Goal: Information Seeking & Learning: Learn about a topic

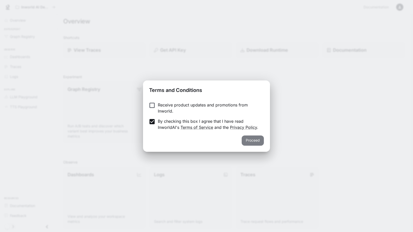
click at [250, 138] on button "Proceed" at bounding box center [253, 141] width 22 height 10
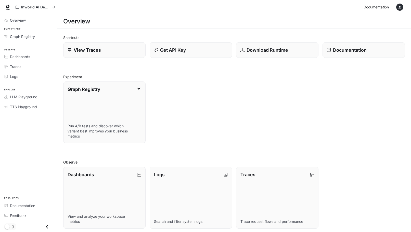
click at [380, 7] on span "Documentation" at bounding box center [375, 7] width 25 height 6
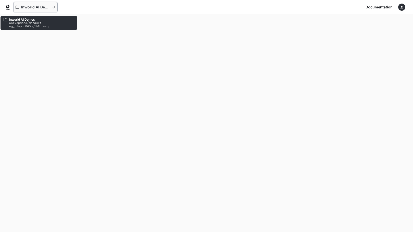
click at [39, 5] on button "Inworld AI Demos" at bounding box center [35, 7] width 44 height 10
